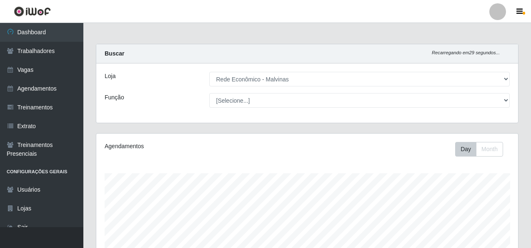
select select "194"
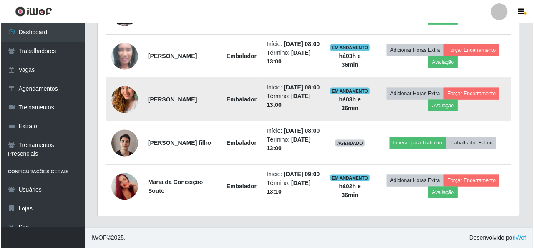
scroll to position [469, 0]
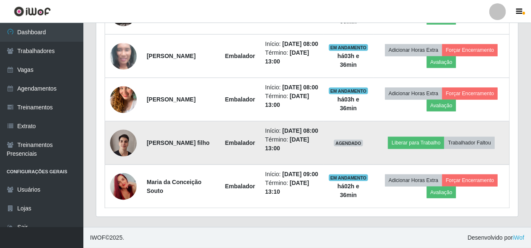
drag, startPoint x: 147, startPoint y: 126, endPoint x: 208, endPoint y: 130, distance: 61.4
click at [208, 130] on td "[PERSON_NAME] filho" at bounding box center [181, 142] width 78 height 43
copy strong "[PERSON_NAME]"
click at [485, 137] on button "Trabalhador Faltou" at bounding box center [469, 143] width 50 height 12
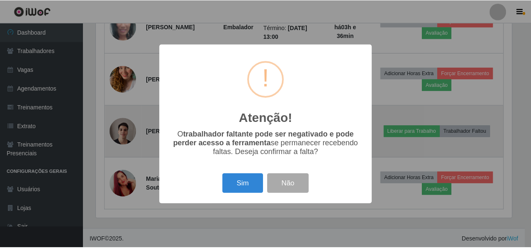
scroll to position [173, 419]
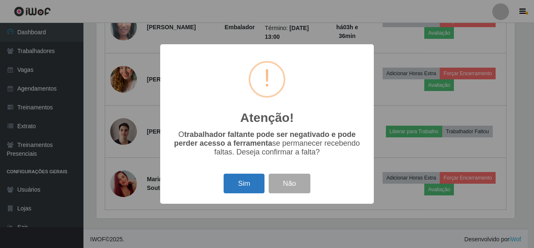
click at [258, 183] on button "Sim" at bounding box center [243, 183] width 40 height 20
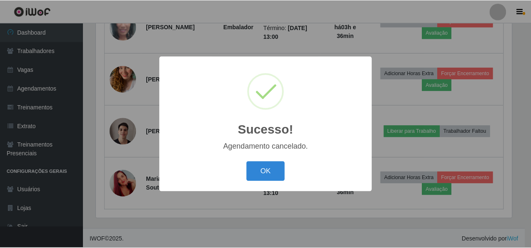
scroll to position [416, 0]
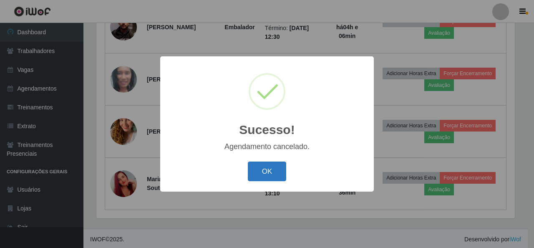
click at [268, 167] on button "OK" at bounding box center [267, 171] width 39 height 20
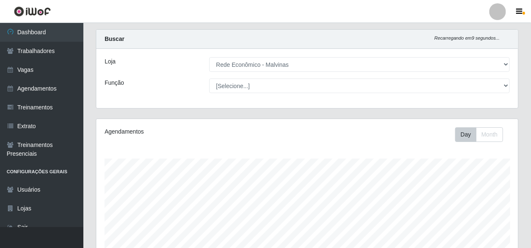
scroll to position [0, 0]
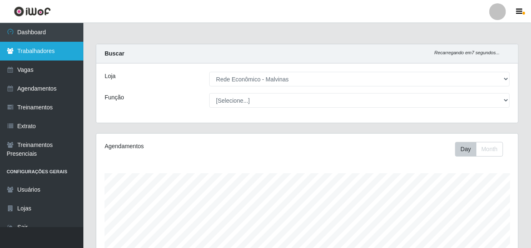
click at [53, 53] on link "Trabalhadores" at bounding box center [41, 51] width 83 height 19
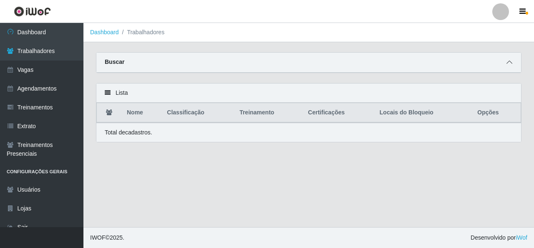
click at [507, 64] on icon at bounding box center [509, 62] width 6 height 6
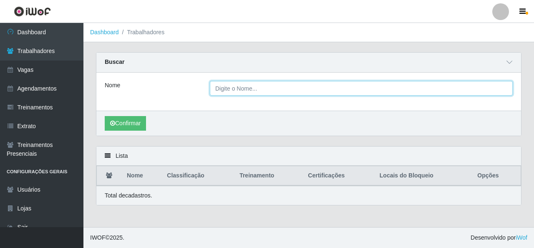
click at [239, 88] on input "Nome" at bounding box center [361, 88] width 303 height 15
paste input "[PERSON_NAME]"
type input "[PERSON_NAME]"
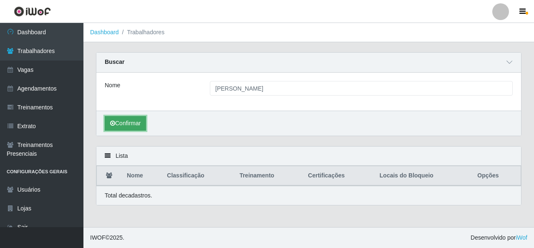
click at [139, 122] on button "Confirmar" at bounding box center [125, 123] width 41 height 15
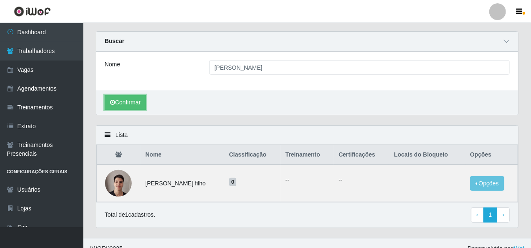
scroll to position [30, 0]
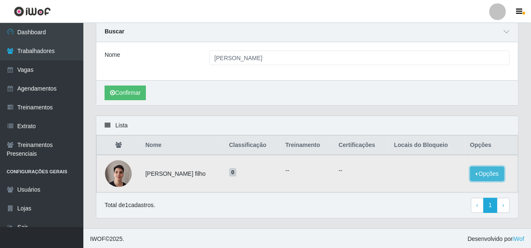
click at [492, 169] on button "Opções" at bounding box center [487, 173] width 34 height 15
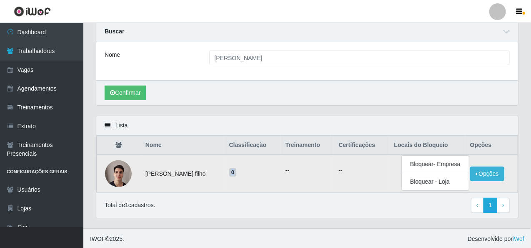
click at [236, 172] on td "0" at bounding box center [252, 174] width 56 height 38
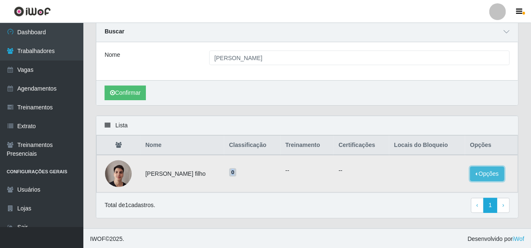
click at [490, 172] on button "Opções" at bounding box center [487, 173] width 34 height 15
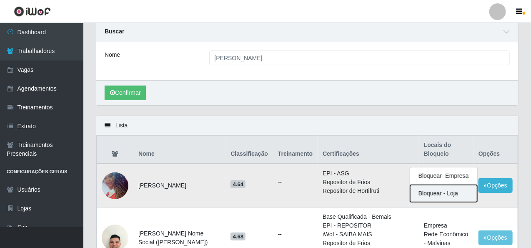
click at [439, 186] on button "Bloquear - Loja" at bounding box center [443, 193] width 67 height 17
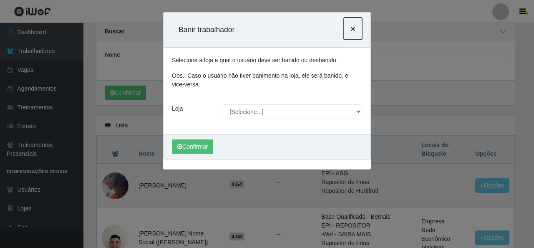
click at [354, 26] on span "×" at bounding box center [352, 29] width 5 height 10
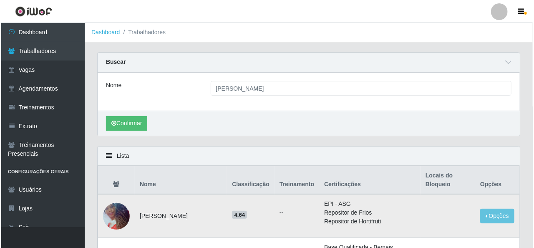
scroll to position [0, 0]
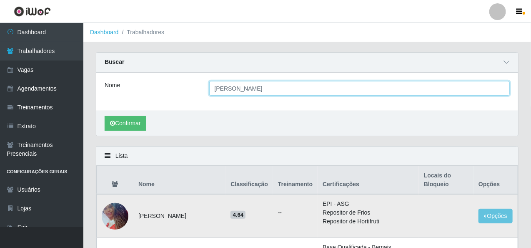
click at [274, 82] on input "[PERSON_NAME]" at bounding box center [359, 88] width 301 height 15
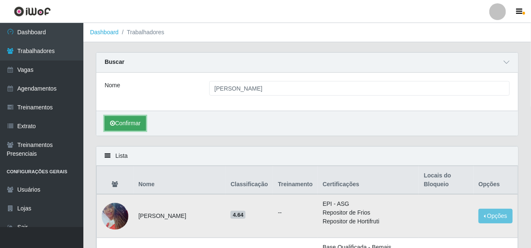
click at [138, 118] on button "Confirmar" at bounding box center [125, 123] width 41 height 15
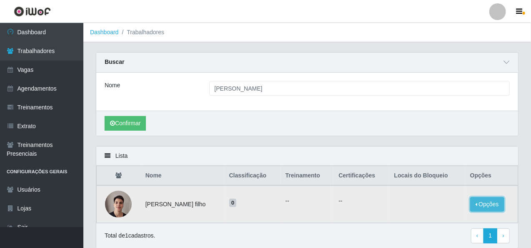
click at [491, 203] on button "Opções" at bounding box center [487, 204] width 34 height 15
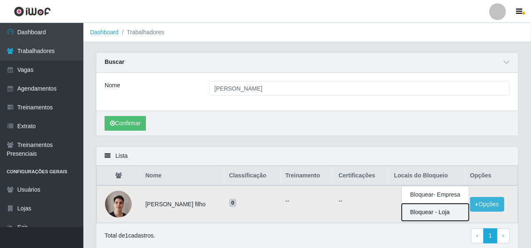
click at [437, 209] on button "Bloquear - Loja" at bounding box center [435, 211] width 67 height 17
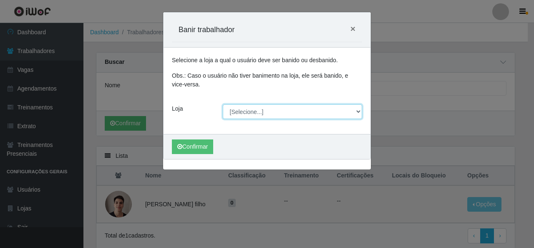
click at [243, 114] on select "[Selecione...] Rede Econômico - Malvinas Rede Econômico - Prata" at bounding box center [293, 111] width 140 height 15
select select "194"
click at [223, 104] on select "[Selecione...] Rede Econômico - Malvinas Rede Econômico - Prata" at bounding box center [293, 111] width 140 height 15
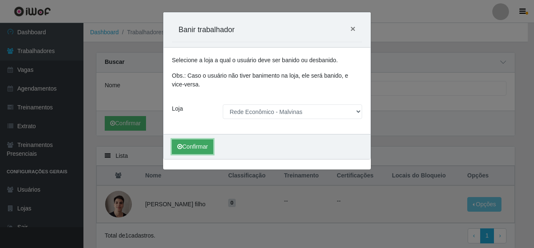
click at [200, 150] on button "Confirmar" at bounding box center [192, 146] width 41 height 15
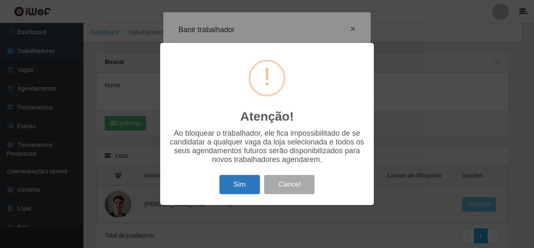
click at [228, 189] on button "Sim" at bounding box center [239, 185] width 40 height 20
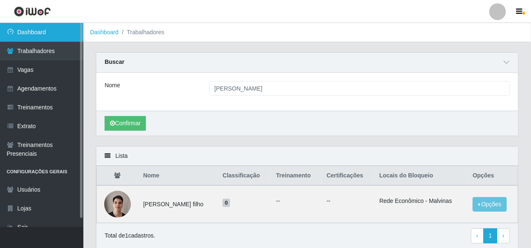
click at [68, 39] on link "Dashboard" at bounding box center [41, 32] width 83 height 19
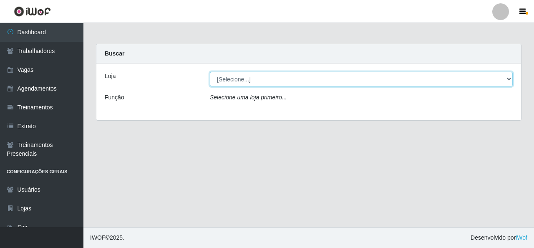
click at [343, 77] on select "[Selecione...] Rede Econômico - Malvinas Rede Econômico - Prata" at bounding box center [361, 79] width 303 height 15
select select "194"
click at [210, 72] on select "[Selecione...] Rede Econômico - Malvinas Rede Econômico - Prata" at bounding box center [361, 79] width 303 height 15
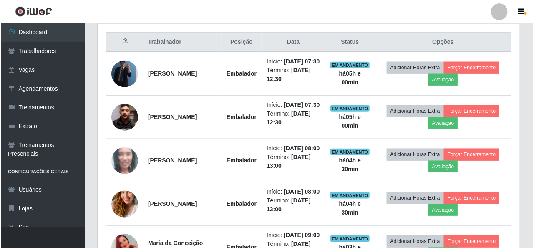
scroll to position [291, 0]
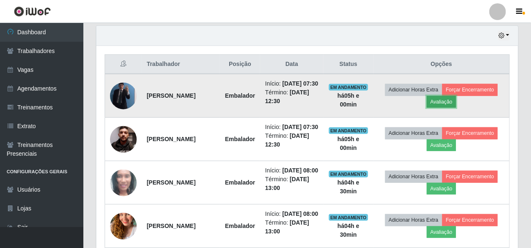
click at [444, 105] on button "Avaliação" at bounding box center [442, 102] width 30 height 12
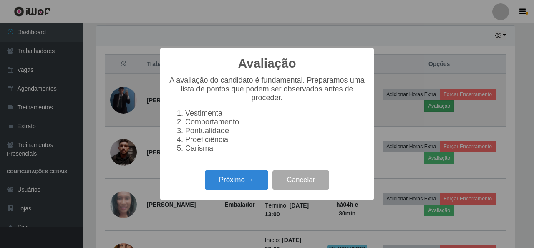
scroll to position [173, 419]
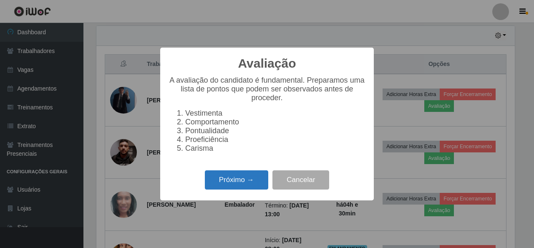
click at [241, 181] on button "Próximo →" at bounding box center [236, 180] width 63 height 20
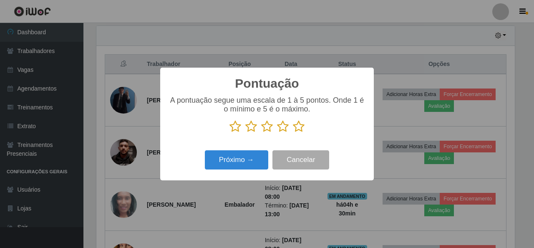
click at [298, 128] on icon at bounding box center [299, 126] width 12 height 13
click at [293, 133] on input "radio" at bounding box center [293, 133] width 0 height 0
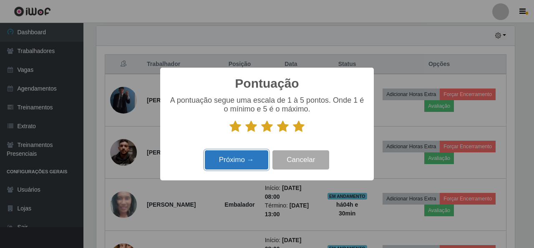
click at [240, 161] on button "Próximo →" at bounding box center [236, 160] width 63 height 20
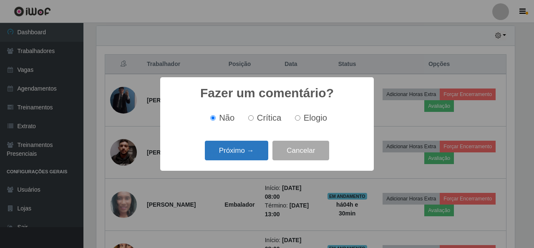
click at [249, 151] on button "Próximo →" at bounding box center [236, 150] width 63 height 20
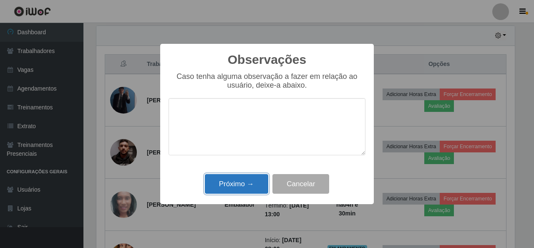
click at [239, 181] on button "Próximo →" at bounding box center [236, 184] width 63 height 20
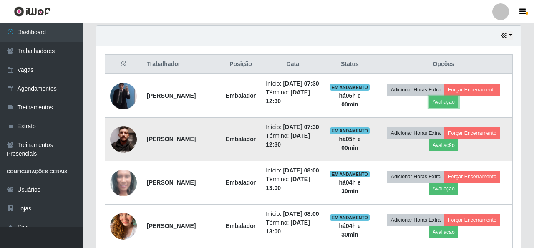
scroll to position [173, 422]
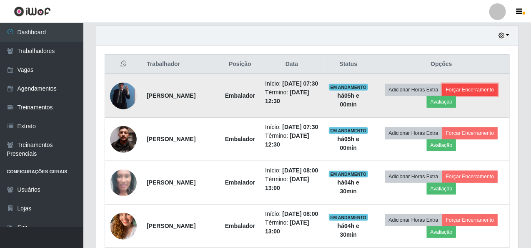
click at [486, 91] on button "Forçar Encerramento" at bounding box center [470, 90] width 56 height 12
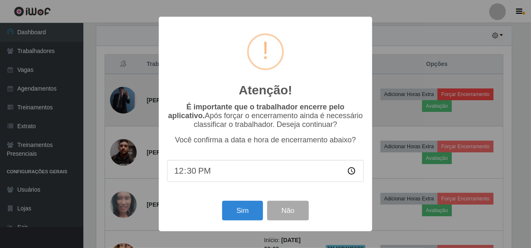
scroll to position [173, 419]
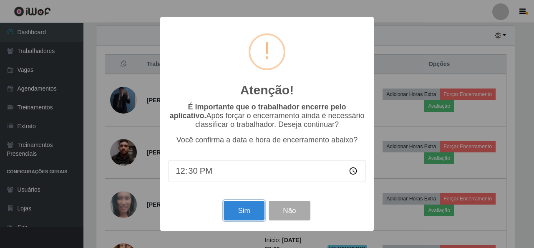
click at [246, 213] on button "Sim" at bounding box center [243, 211] width 40 height 20
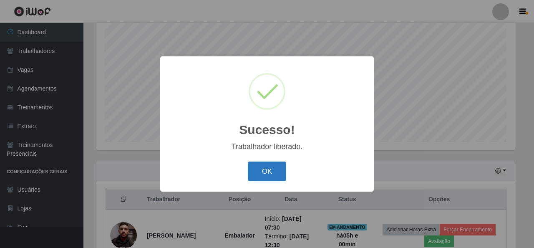
click at [270, 170] on button "OK" at bounding box center [267, 171] width 39 height 20
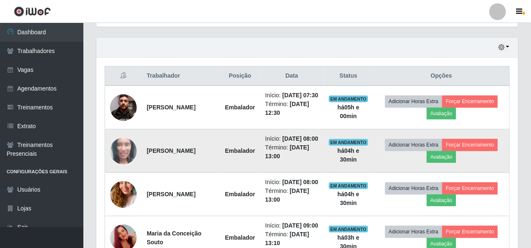
scroll to position [281, 0]
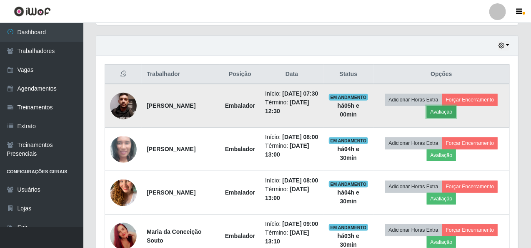
click at [449, 112] on button "Avaliação" at bounding box center [442, 112] width 30 height 12
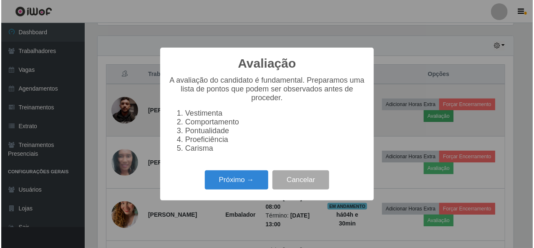
scroll to position [173, 419]
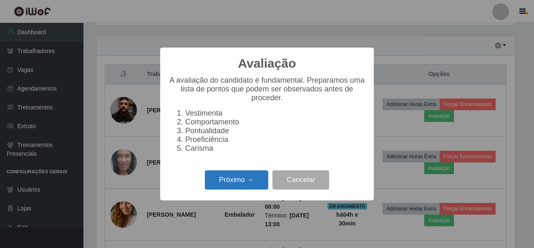
click at [227, 189] on button "Próximo →" at bounding box center [236, 180] width 63 height 20
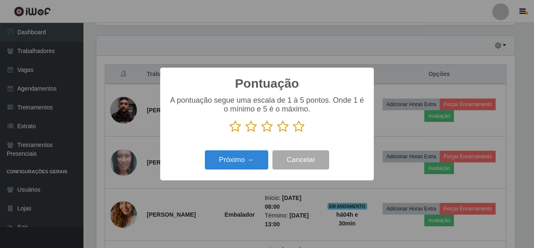
click at [300, 129] on icon at bounding box center [299, 126] width 12 height 13
click at [293, 133] on input "radio" at bounding box center [293, 133] width 0 height 0
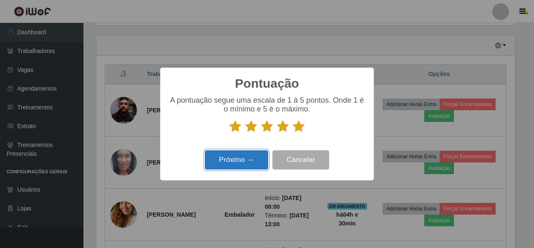
click at [242, 160] on button "Próximo →" at bounding box center [236, 160] width 63 height 20
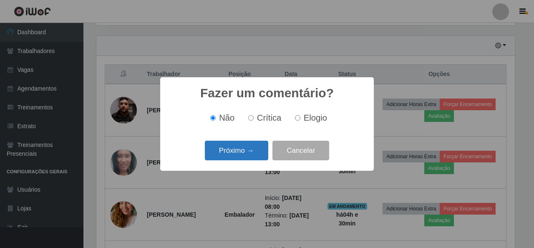
click at [238, 150] on button "Próximo →" at bounding box center [236, 150] width 63 height 20
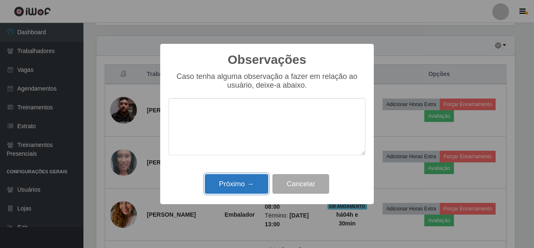
click at [233, 187] on button "Próximo →" at bounding box center [236, 184] width 63 height 20
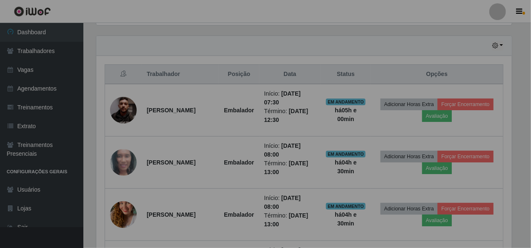
scroll to position [173, 422]
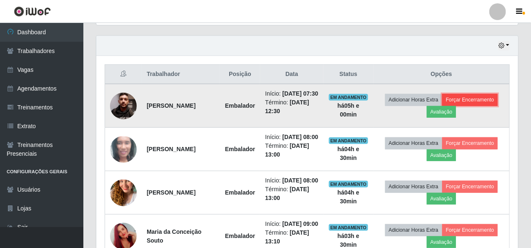
click at [468, 101] on button "Forçar Encerramento" at bounding box center [470, 100] width 56 height 12
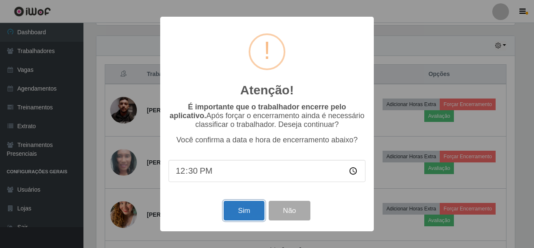
click at [244, 212] on button "Sim" at bounding box center [243, 211] width 40 height 20
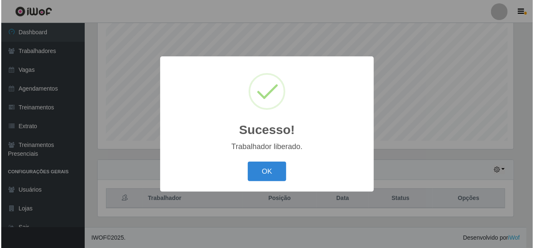
scroll to position [0, 0]
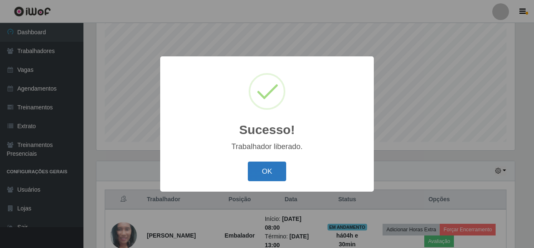
click at [270, 170] on button "OK" at bounding box center [267, 171] width 39 height 20
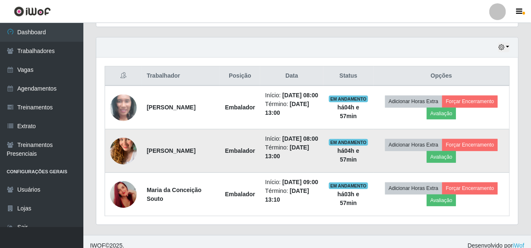
scroll to position [312, 0]
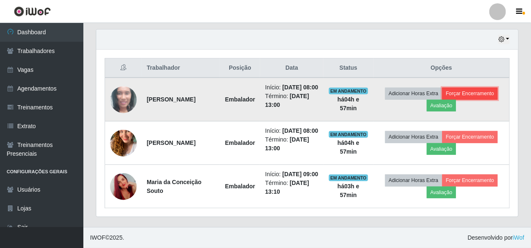
click at [489, 88] on button "Forçar Encerramento" at bounding box center [470, 94] width 56 height 12
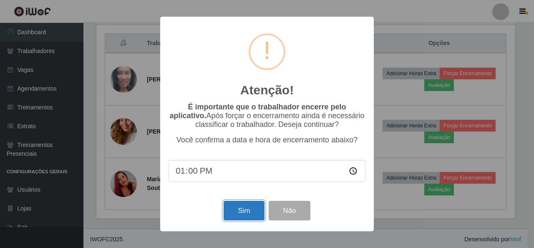
click at [252, 213] on button "Sim" at bounding box center [243, 211] width 40 height 20
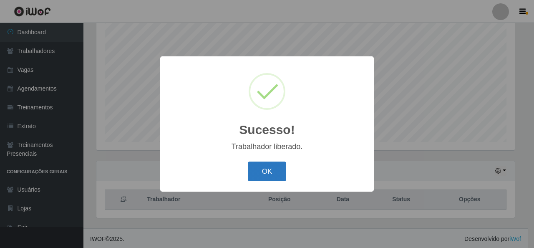
click at [273, 168] on button "OK" at bounding box center [267, 171] width 39 height 20
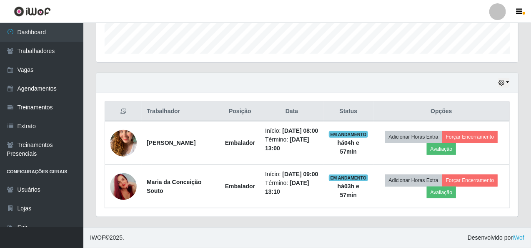
scroll to position [260, 0]
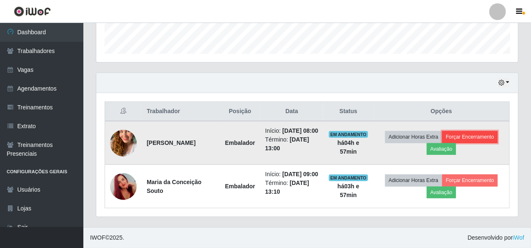
click at [472, 131] on button "Forçar Encerramento" at bounding box center [470, 137] width 56 height 12
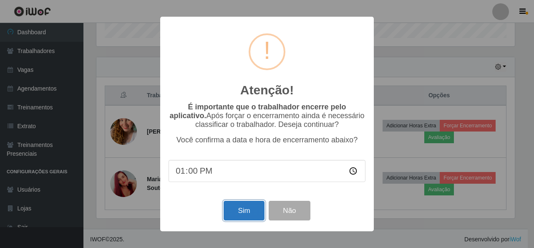
click at [241, 209] on button "Sim" at bounding box center [243, 211] width 40 height 20
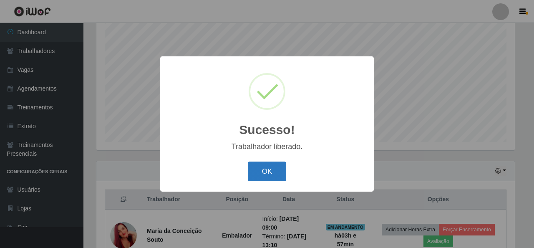
click at [266, 178] on button "OK" at bounding box center [267, 171] width 39 height 20
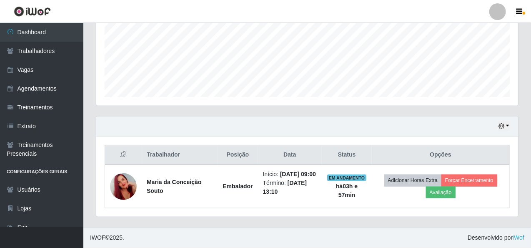
scroll to position [208, 0]
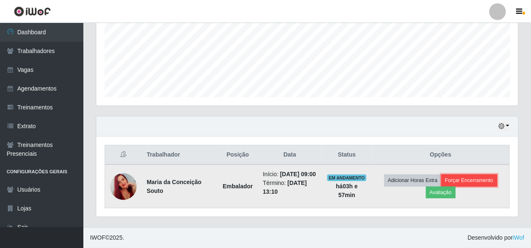
click at [479, 177] on button "Forçar Encerramento" at bounding box center [469, 180] width 56 height 12
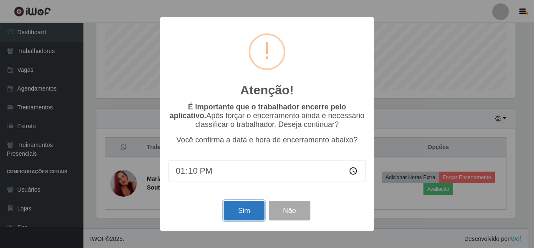
click at [230, 211] on button "Sim" at bounding box center [243, 211] width 40 height 20
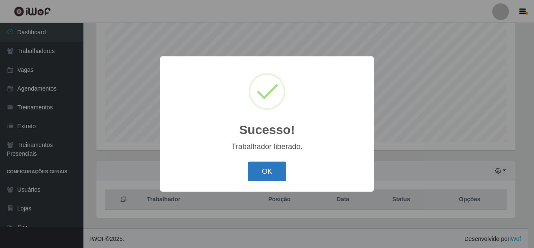
click at [278, 172] on button "OK" at bounding box center [267, 171] width 39 height 20
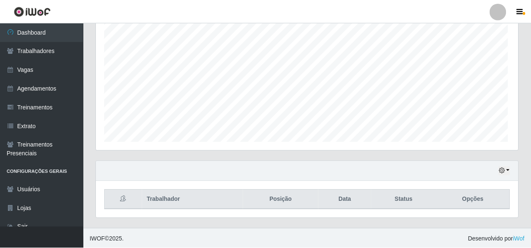
scroll to position [173, 422]
